Goal: Consume media (video, audio): Consume media (video, audio)

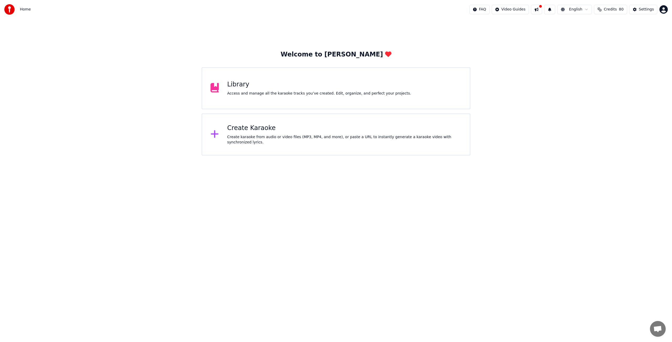
click at [236, 85] on div "Library" at bounding box center [319, 84] width 184 height 8
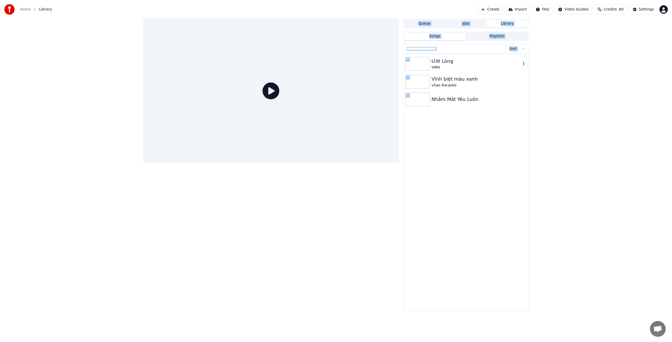
click at [421, 60] on img at bounding box center [418, 64] width 24 height 14
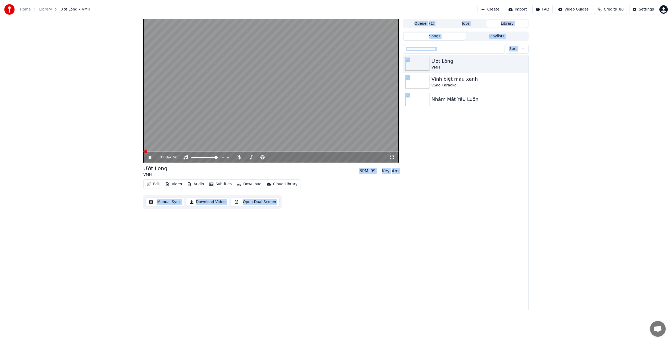
click at [175, 184] on button "Video" at bounding box center [173, 183] width 21 height 7
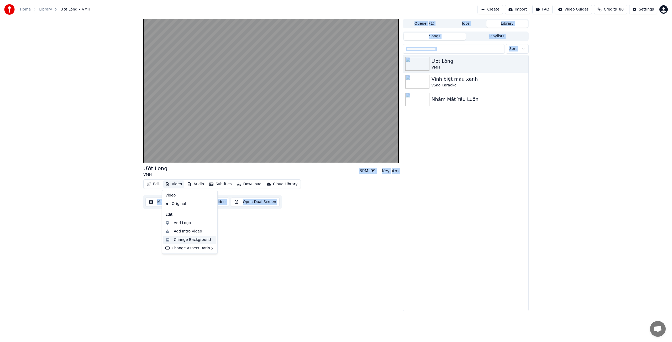
click at [185, 240] on div "Change Background" at bounding box center [192, 239] width 37 height 5
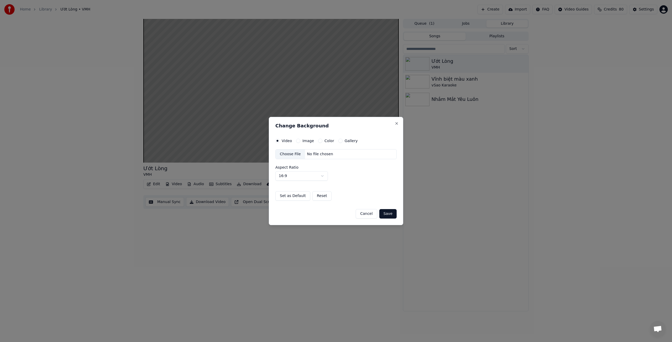
click at [294, 152] on div "Choose File" at bounding box center [290, 153] width 29 height 9
click at [387, 214] on button "Save" at bounding box center [388, 213] width 17 height 9
click at [389, 213] on button "Save" at bounding box center [388, 213] width 17 height 9
click at [389, 214] on button "Save" at bounding box center [388, 213] width 17 height 9
click at [380, 131] on div "Change Background Video Image Color Gallery Choose File No file chosen Aspect R…" at bounding box center [336, 171] width 134 height 108
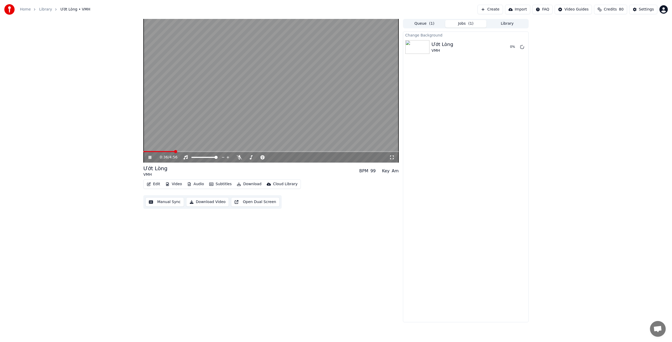
click at [149, 158] on icon at bounding box center [150, 157] width 3 height 3
click at [512, 48] on button "Play" at bounding box center [510, 46] width 17 height 9
click at [238, 158] on icon at bounding box center [239, 157] width 5 height 4
click at [222, 151] on span at bounding box center [183, 151] width 80 height 1
click at [220, 152] on span at bounding box center [183, 151] width 80 height 1
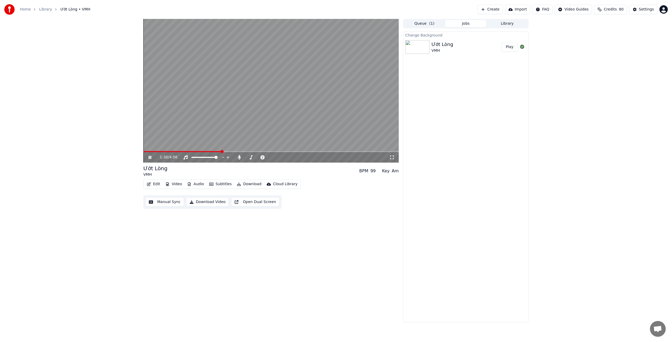
click at [218, 152] on span at bounding box center [182, 151] width 78 height 1
click at [214, 151] on span at bounding box center [180, 151] width 75 height 1
click at [206, 150] on video at bounding box center [271, 91] width 256 height 144
click at [205, 151] on span at bounding box center [179, 151] width 72 height 1
click at [149, 159] on icon at bounding box center [149, 158] width 3 height 4
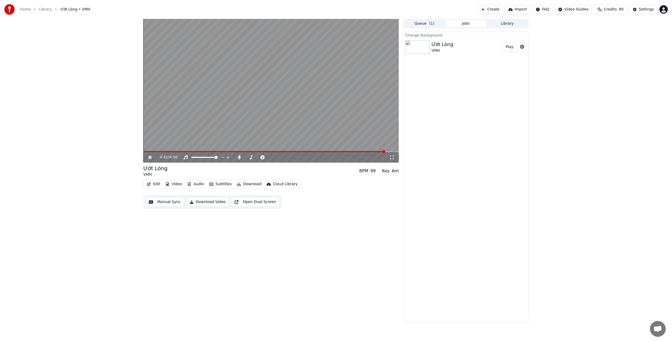
click at [149, 157] on icon at bounding box center [150, 157] width 3 height 3
click at [247, 184] on button "Download" at bounding box center [249, 183] width 29 height 7
click at [251, 195] on div "Video [.mp4]" at bounding box center [256, 195] width 24 height 5
click at [148, 152] on div "4:41 / 4:56" at bounding box center [271, 157] width 256 height 11
click at [150, 151] on span at bounding box center [264, 151] width 242 height 1
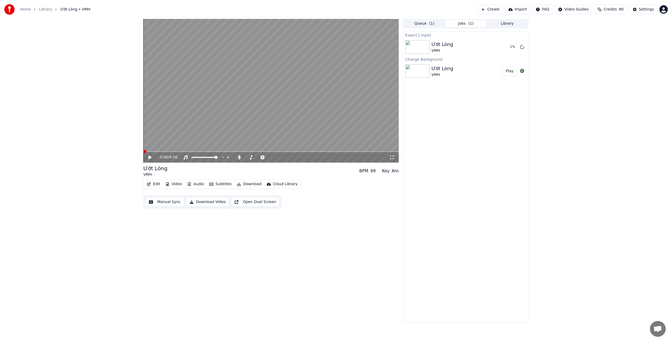
click at [143, 152] on span at bounding box center [144, 151] width 3 height 3
click at [151, 159] on icon at bounding box center [154, 157] width 12 height 4
click at [273, 151] on span at bounding box center [272, 151] width 3 height 3
click at [271, 151] on video at bounding box center [271, 91] width 256 height 144
click at [151, 159] on icon at bounding box center [154, 157] width 12 height 4
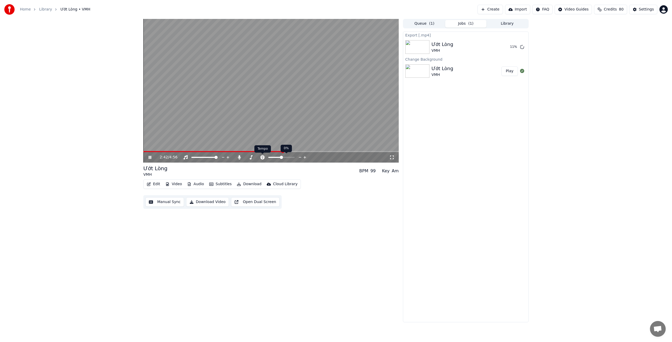
click at [267, 151] on div "Tempo Tempo" at bounding box center [263, 148] width 17 height 7
click at [271, 152] on span at bounding box center [207, 151] width 128 height 1
click at [257, 151] on span at bounding box center [207, 151] width 128 height 1
click at [249, 151] on span at bounding box center [200, 151] width 115 height 1
click at [299, 151] on span at bounding box center [230, 151] width 175 height 1
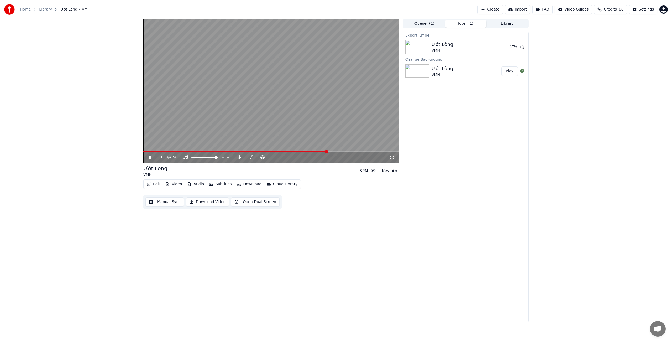
click at [277, 124] on video at bounding box center [271, 91] width 256 height 144
click at [319, 151] on span at bounding box center [318, 151] width 3 height 3
click at [308, 151] on span at bounding box center [308, 151] width 3 height 3
click at [149, 159] on icon at bounding box center [154, 157] width 12 height 4
click at [150, 157] on icon at bounding box center [154, 157] width 12 height 4
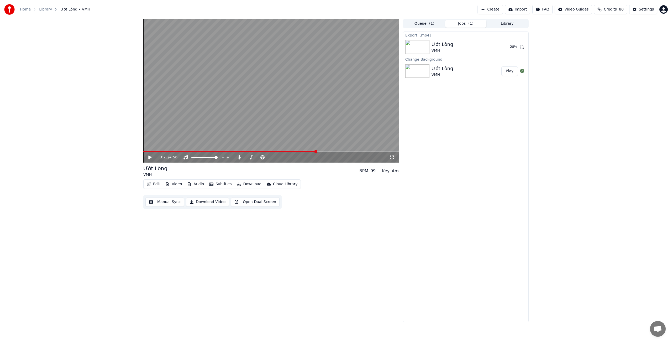
click at [316, 151] on span at bounding box center [315, 151] width 3 height 3
click at [311, 152] on span at bounding box center [311, 151] width 3 height 3
click at [317, 152] on span at bounding box center [316, 151] width 3 height 3
click at [313, 151] on span at bounding box center [228, 151] width 170 height 1
click at [315, 152] on span at bounding box center [314, 151] width 3 height 3
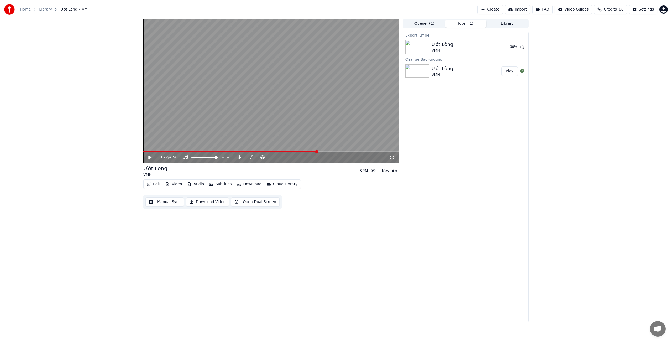
click at [317, 152] on span at bounding box center [316, 151] width 3 height 3
click at [317, 151] on span at bounding box center [316, 151] width 3 height 3
click at [510, 48] on button "Show" at bounding box center [508, 46] width 19 height 9
